Goal: Complete application form

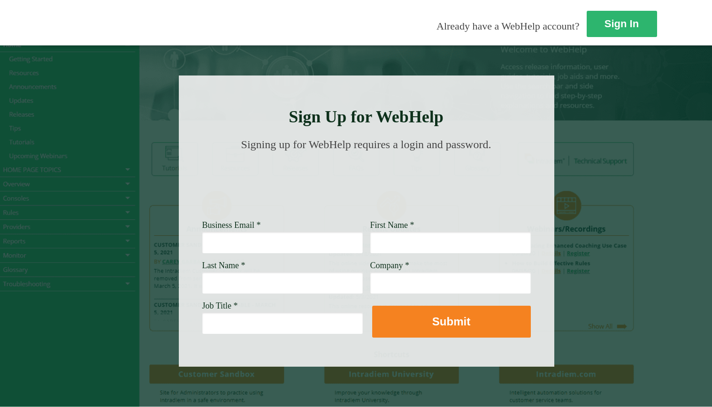
click at [202, 243] on input "Business Email *" at bounding box center [282, 243] width 160 height 22
click at [202, 242] on input "[PERSON_NAME]" at bounding box center [282, 243] width 160 height 22
click at [239, 244] on input "[PERSON_NAME]. [PERSON_NAME]" at bounding box center [282, 243] width 160 height 22
type input "[PERSON_NAME]. Lee [EMAIL_ADDRESS][DOMAIN_NAME]"
click at [370, 246] on input "First Name *" at bounding box center [450, 243] width 160 height 22
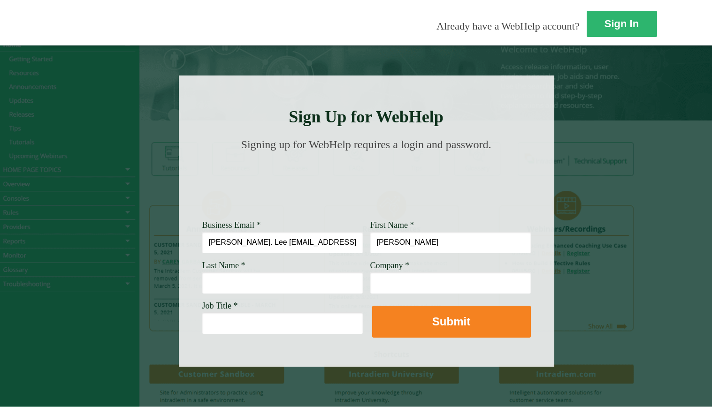
type input "[PERSON_NAME]"
click at [212, 289] on input "Last Name *" at bounding box center [282, 283] width 160 height 22
type input "[PERSON_NAME]"
click at [202, 326] on input "Job Title *" at bounding box center [282, 323] width 160 height 22
type input "Customer Service Manager"
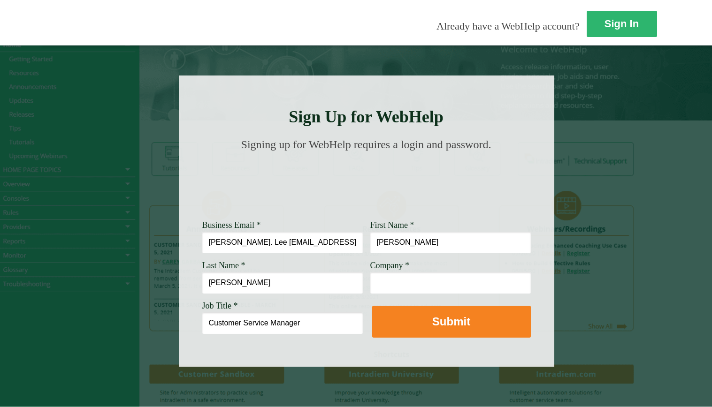
click at [370, 287] on input "Company *" at bounding box center [450, 283] width 160 height 22
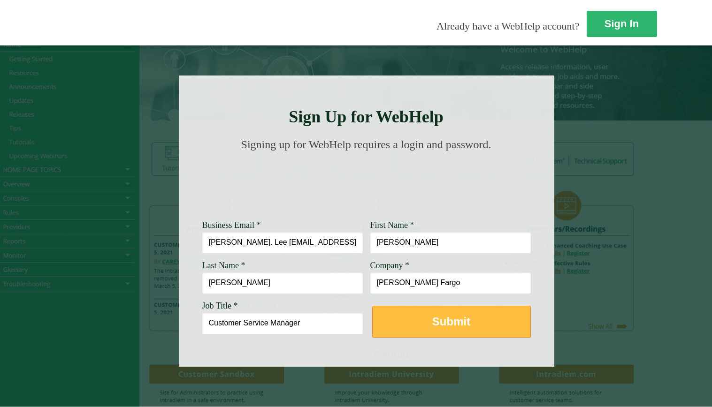
type input "[PERSON_NAME] Fargo"
click at [432, 327] on strong "Submit" at bounding box center [451, 321] width 38 height 13
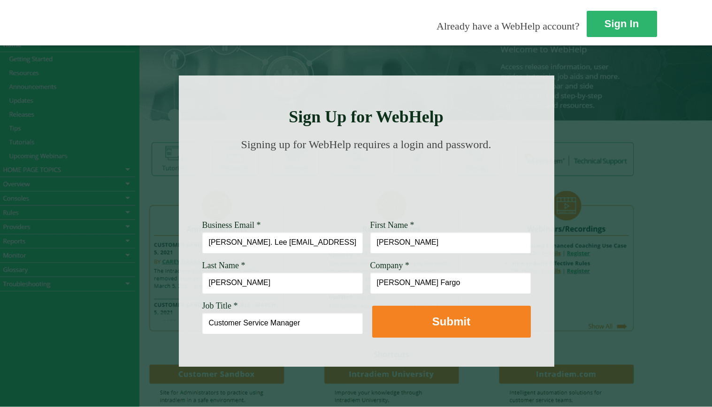
click at [231, 243] on input "[PERSON_NAME]. Lee [EMAIL_ADDRESS][DOMAIN_NAME]" at bounding box center [282, 243] width 160 height 22
click at [202, 242] on input "[PERSON_NAME]. [PERSON_NAME] @[DOMAIN_NAME]" at bounding box center [282, 243] width 160 height 22
click at [228, 242] on input "[PERSON_NAME].[PERSON_NAME] @[DOMAIN_NAME]" at bounding box center [282, 243] width 160 height 22
click at [202, 242] on input "[PERSON_NAME]. [EMAIL_ADDRESS][DOMAIN_NAME]" at bounding box center [282, 243] width 160 height 22
type input "[PERSON_NAME][EMAIL_ADDRESS][DOMAIN_NAME]"
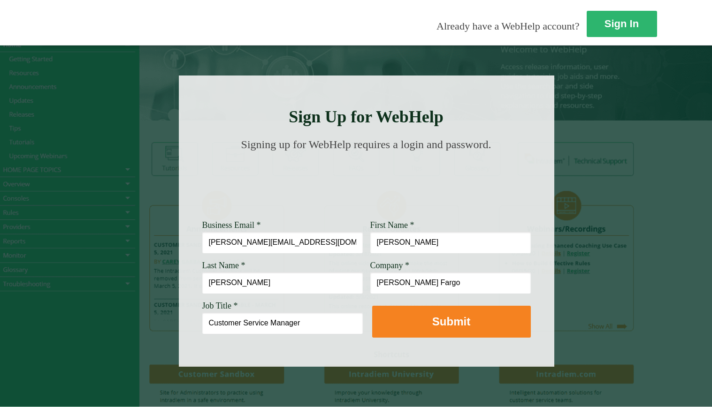
click at [402, 288] on input "[PERSON_NAME] Fargo" at bounding box center [450, 283] width 160 height 22
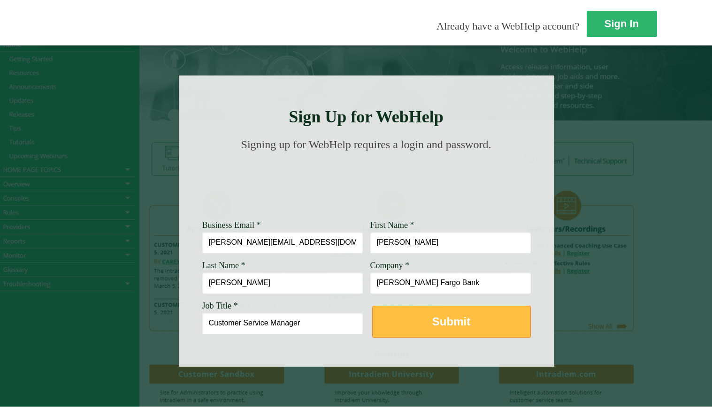
type input "[PERSON_NAME] Fargo Bank"
click at [432, 322] on strong "Submit" at bounding box center [451, 321] width 38 height 13
